Goal: Browse casually

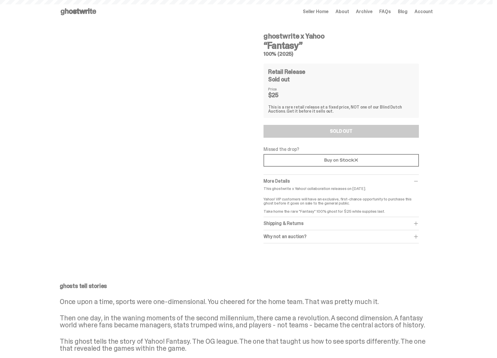
click at [279, 78] on div "Sold out" at bounding box center [341, 79] width 146 height 6
click at [312, 84] on div "Retail Release Sold out Price $25 This is a rare retail release at a fixed pric…" at bounding box center [341, 91] width 155 height 54
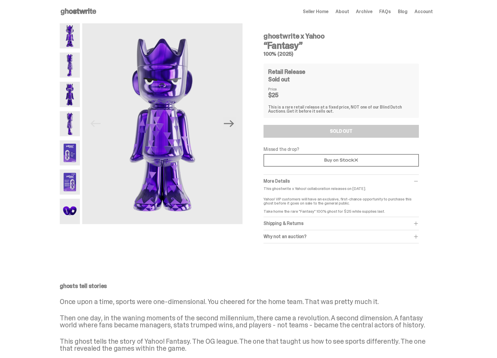
click at [373, 13] on span "Archive" at bounding box center [364, 11] width 16 height 5
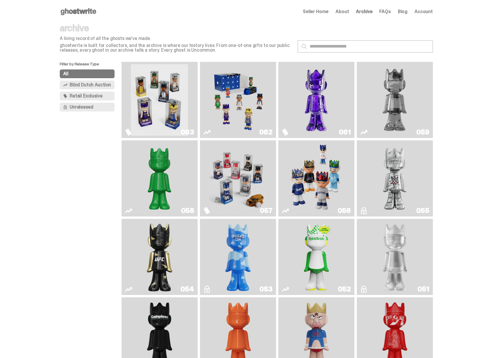
click at [153, 121] on img "Game Face (2025)" at bounding box center [159, 99] width 57 height 71
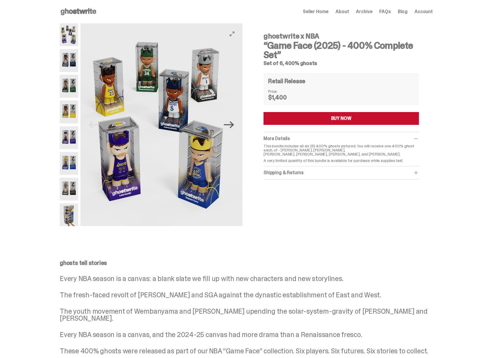
click at [233, 125] on icon "Next" at bounding box center [229, 125] width 10 height 10
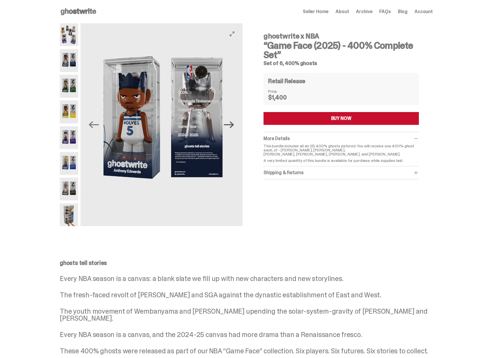
click at [233, 125] on icon "Next" at bounding box center [229, 125] width 10 height 10
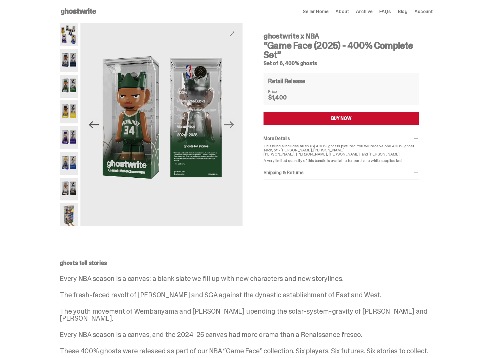
click at [99, 125] on icon "Previous" at bounding box center [94, 125] width 10 height 10
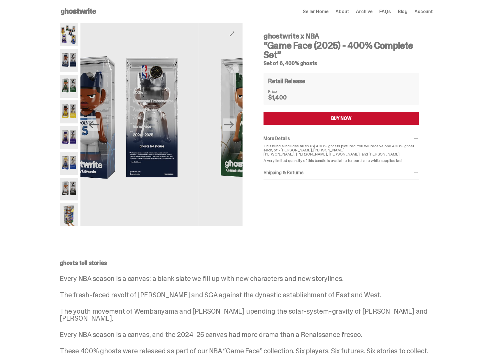
click at [99, 125] on icon "Previous" at bounding box center [94, 125] width 10 height 10
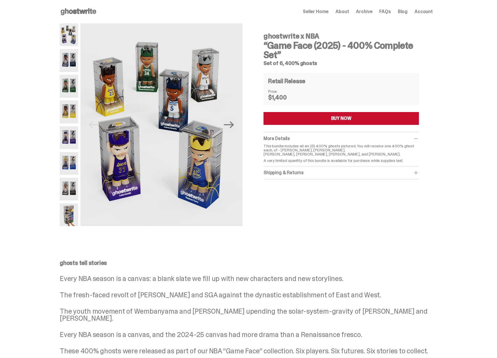
click at [367, 12] on span "Archive" at bounding box center [364, 11] width 16 height 5
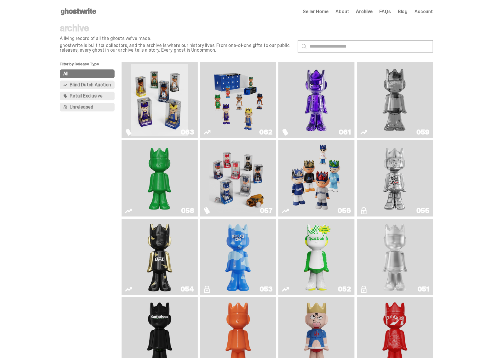
click at [162, 110] on img "Game Face (2025)" at bounding box center [159, 99] width 57 height 71
